Goal: Task Accomplishment & Management: Manage account settings

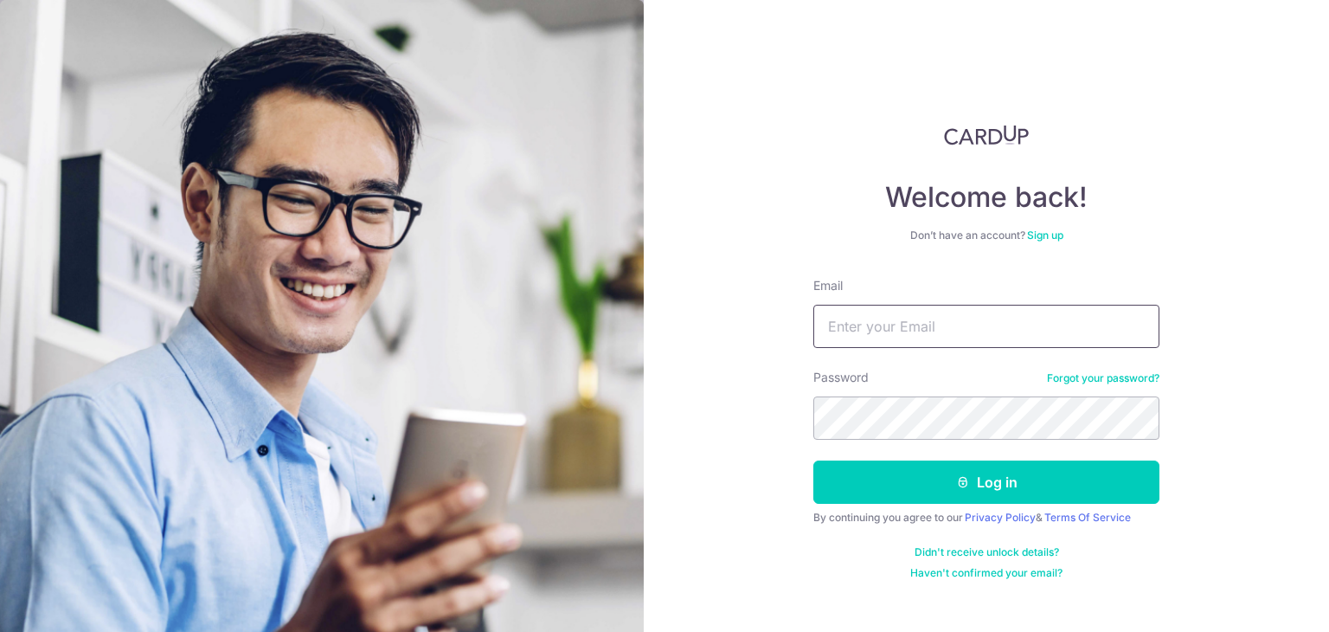
click at [890, 327] on input "Email" at bounding box center [986, 326] width 346 height 43
type input "owzhenquan@gmail.com"
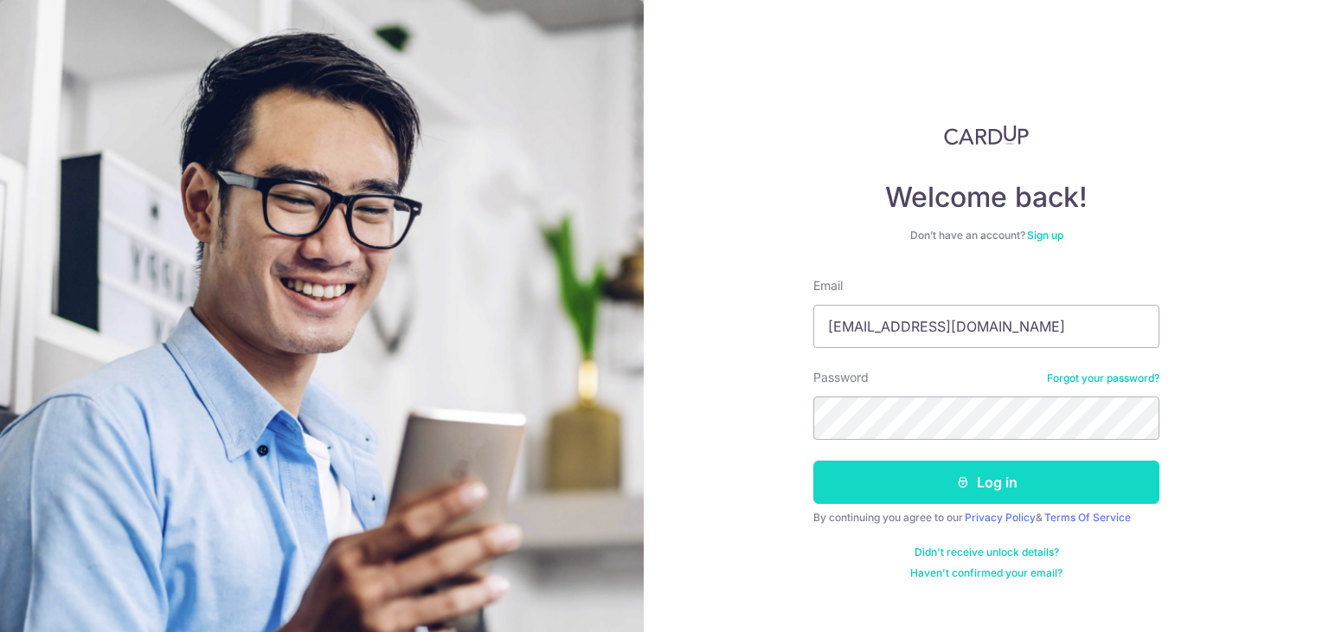
click at [1067, 475] on button "Log in" at bounding box center [986, 481] width 346 height 43
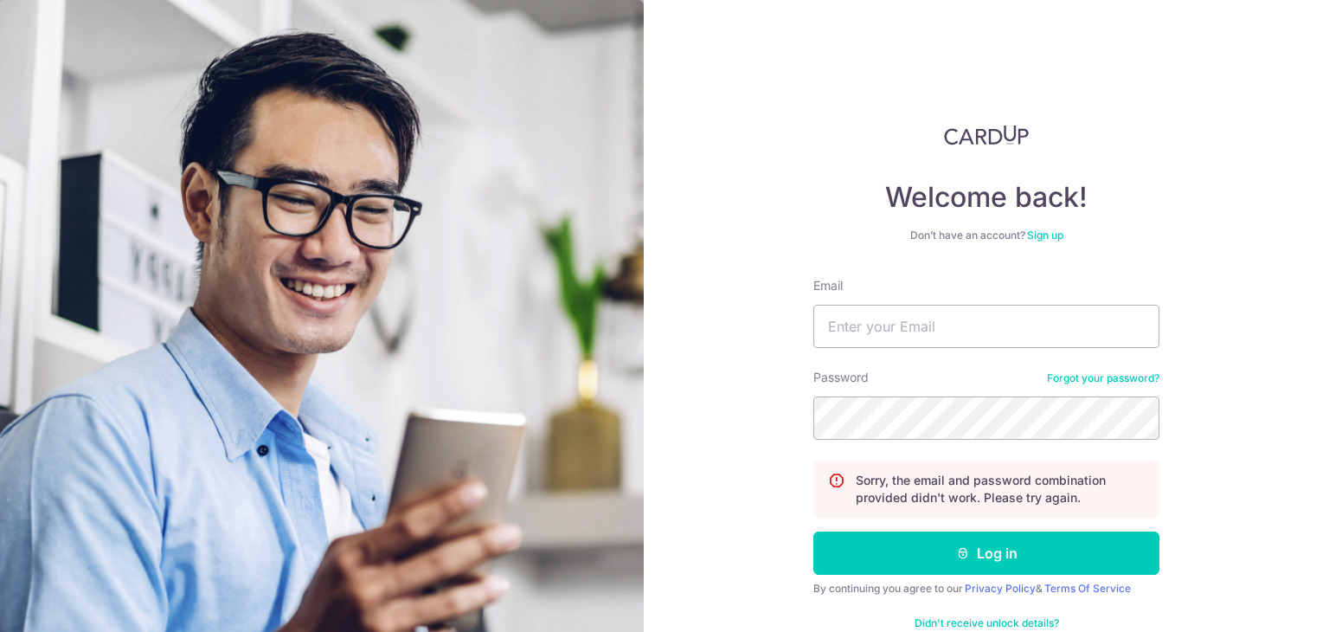
click at [1114, 374] on link "Forgot your password?" at bounding box center [1103, 378] width 112 height 14
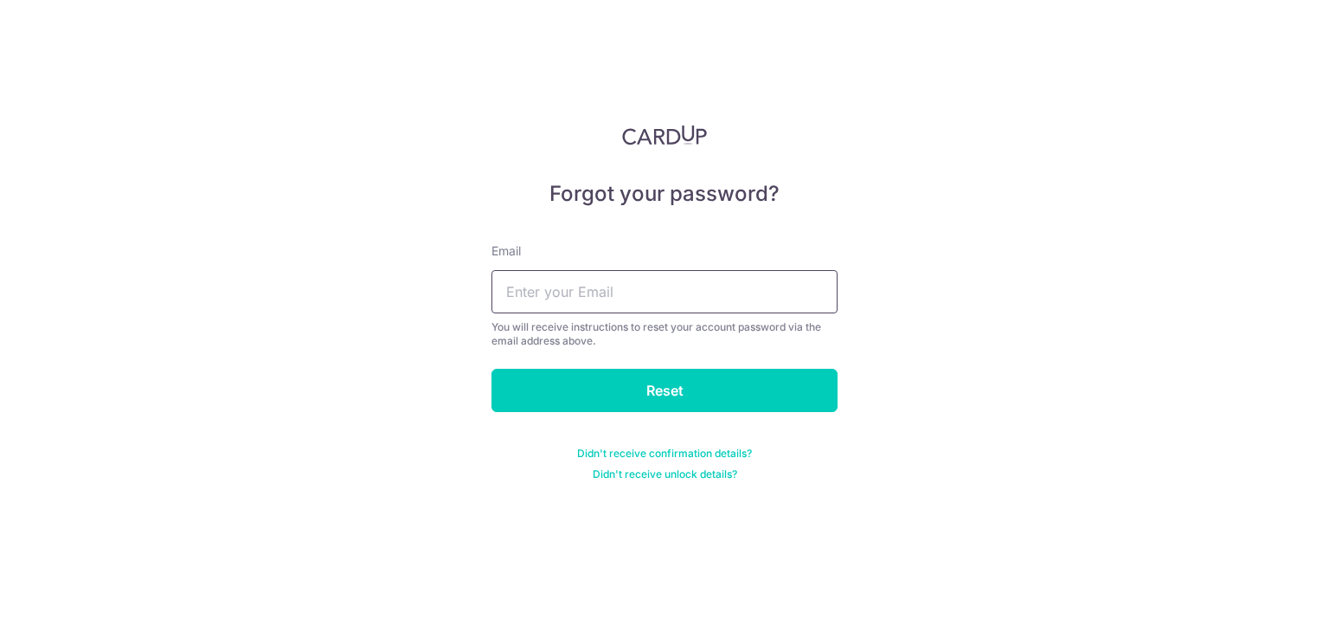
click at [797, 292] on input "text" at bounding box center [664, 291] width 346 height 43
type input "[EMAIL_ADDRESS][DOMAIN_NAME]"
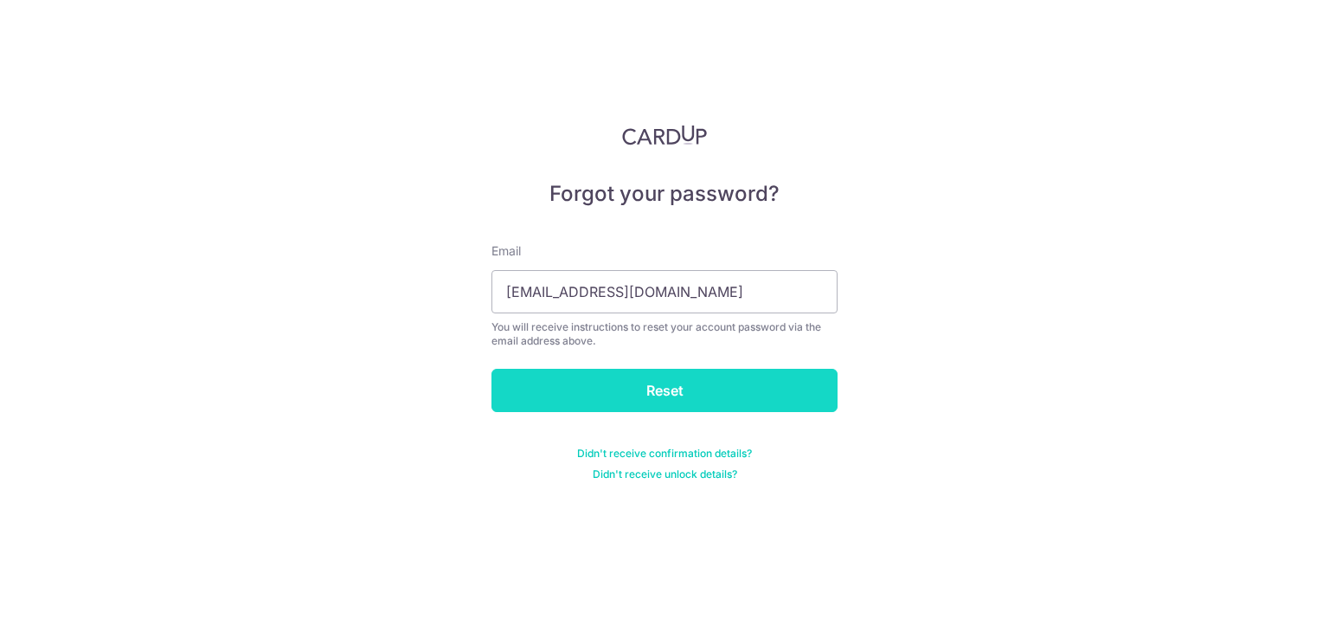
click at [651, 388] on input "Reset" at bounding box center [664, 390] width 346 height 43
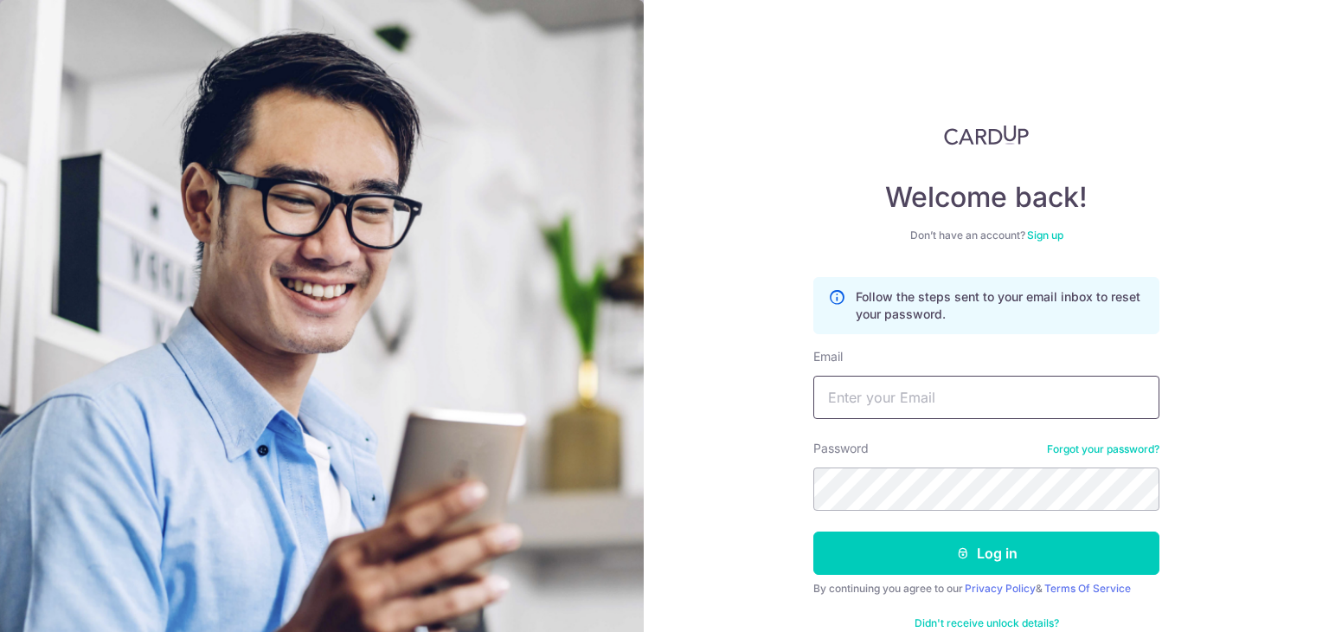
click at [947, 401] on input "Email" at bounding box center [986, 396] width 346 height 43
type input "[EMAIL_ADDRESS][DOMAIN_NAME]"
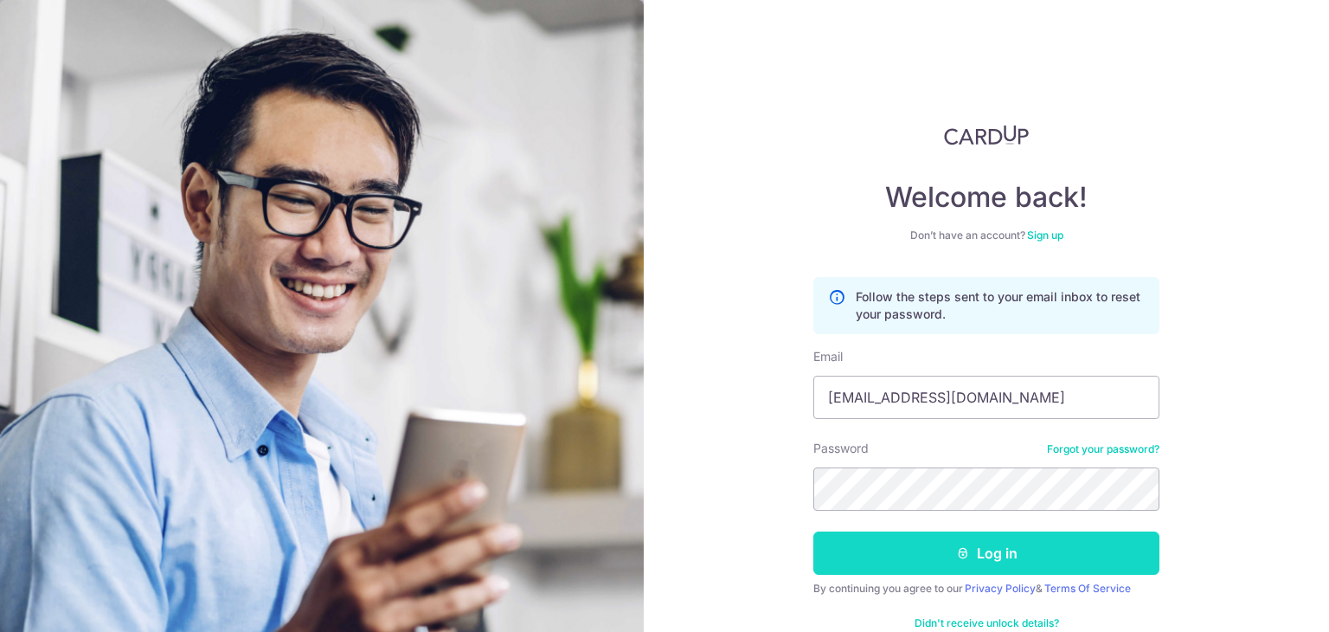
click at [921, 551] on button "Log in" at bounding box center [986, 552] width 346 height 43
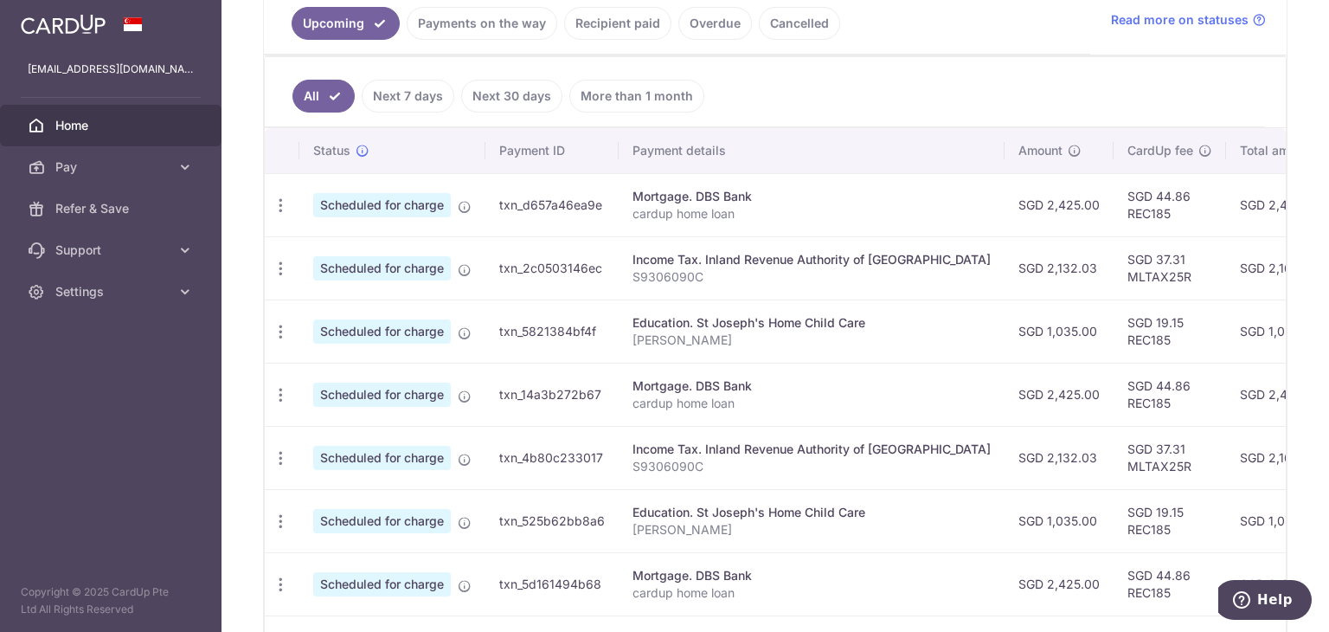
scroll to position [431, 0]
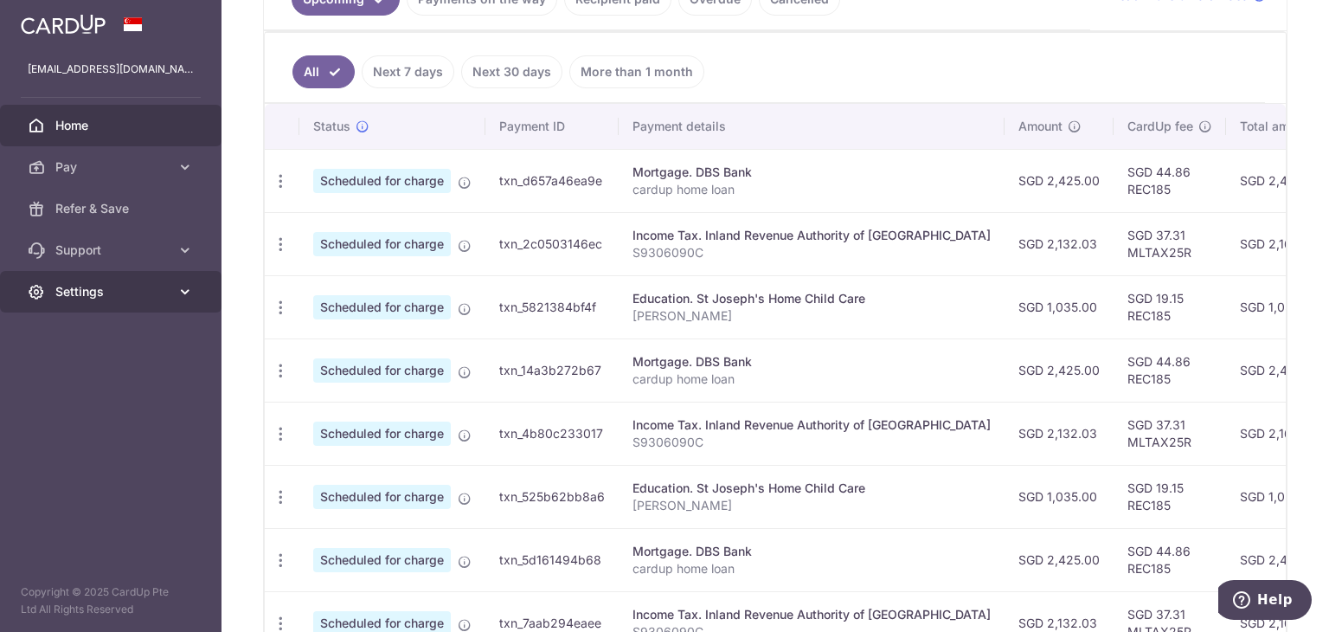
click at [170, 295] on link "Settings" at bounding box center [110, 292] width 221 height 42
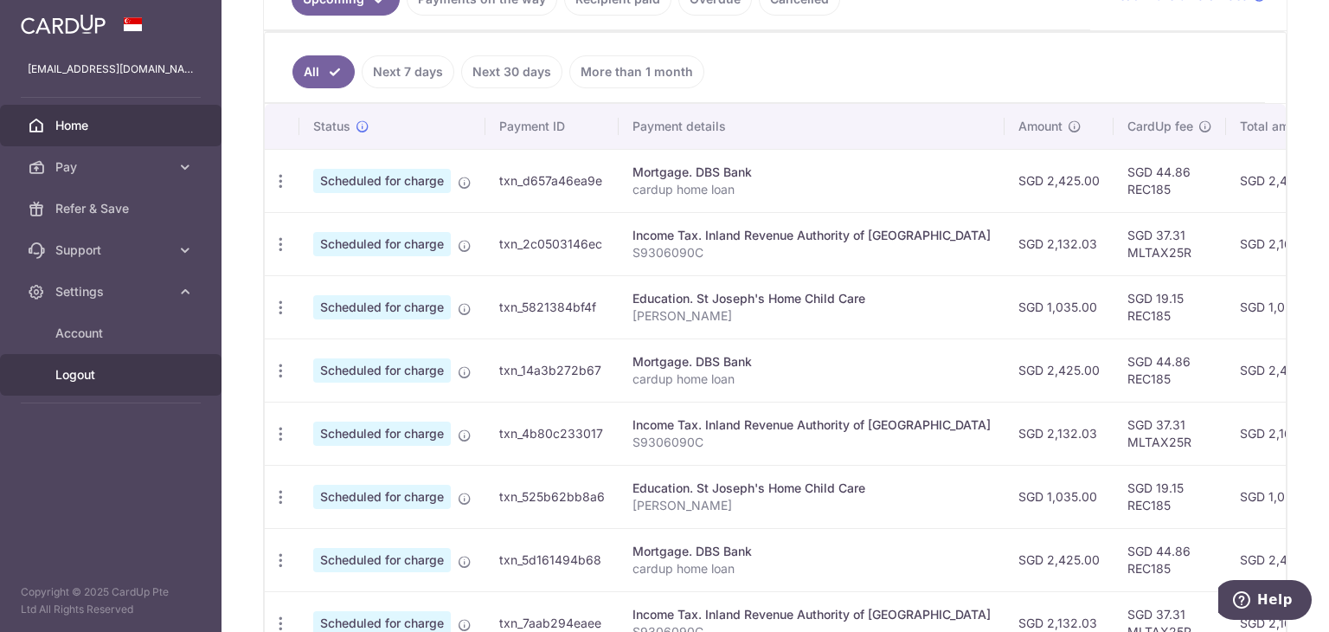
click at [115, 372] on span "Logout" at bounding box center [112, 374] width 114 height 17
